Goal: Complete Application Form: Complete application form

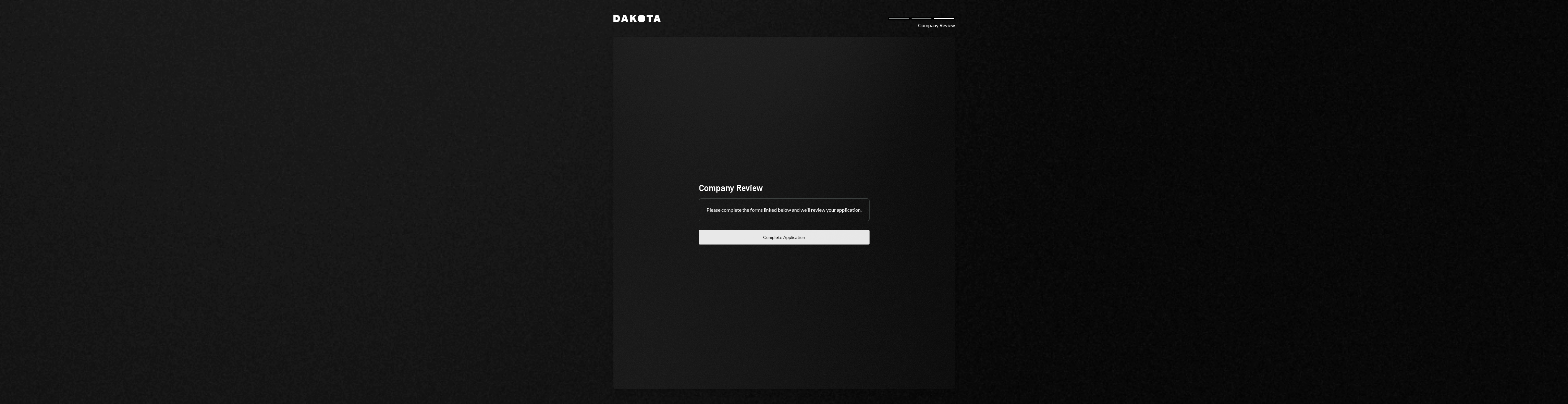
click at [778, 238] on button "Complete Application" at bounding box center [784, 237] width 171 height 15
click at [799, 245] on button "Complete Application" at bounding box center [784, 237] width 171 height 15
click at [925, 25] on div "Company Review" at bounding box center [936, 26] width 37 height 7
click at [926, 17] on div at bounding box center [922, 18] width 23 height 4
drag, startPoint x: 797, startPoint y: 220, endPoint x: 813, endPoint y: 224, distance: 16.5
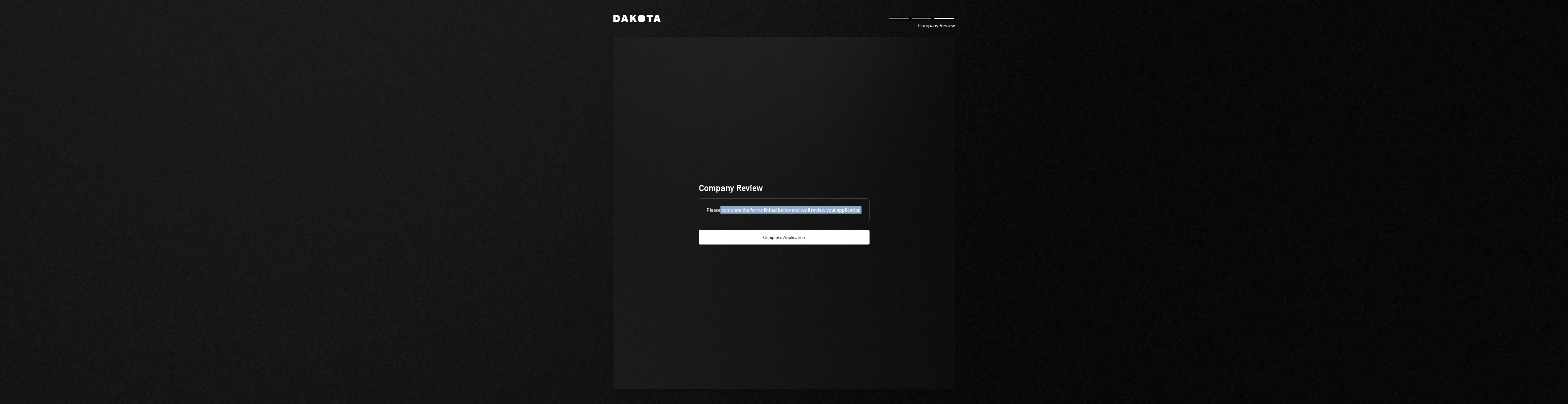
click at [813, 221] on div "Please complete the forms linked below and we'll review your application." at bounding box center [785, 210] width 170 height 23
click at [796, 245] on button "Complete Application" at bounding box center [784, 237] width 171 height 15
